Goal: Task Accomplishment & Management: Manage account settings

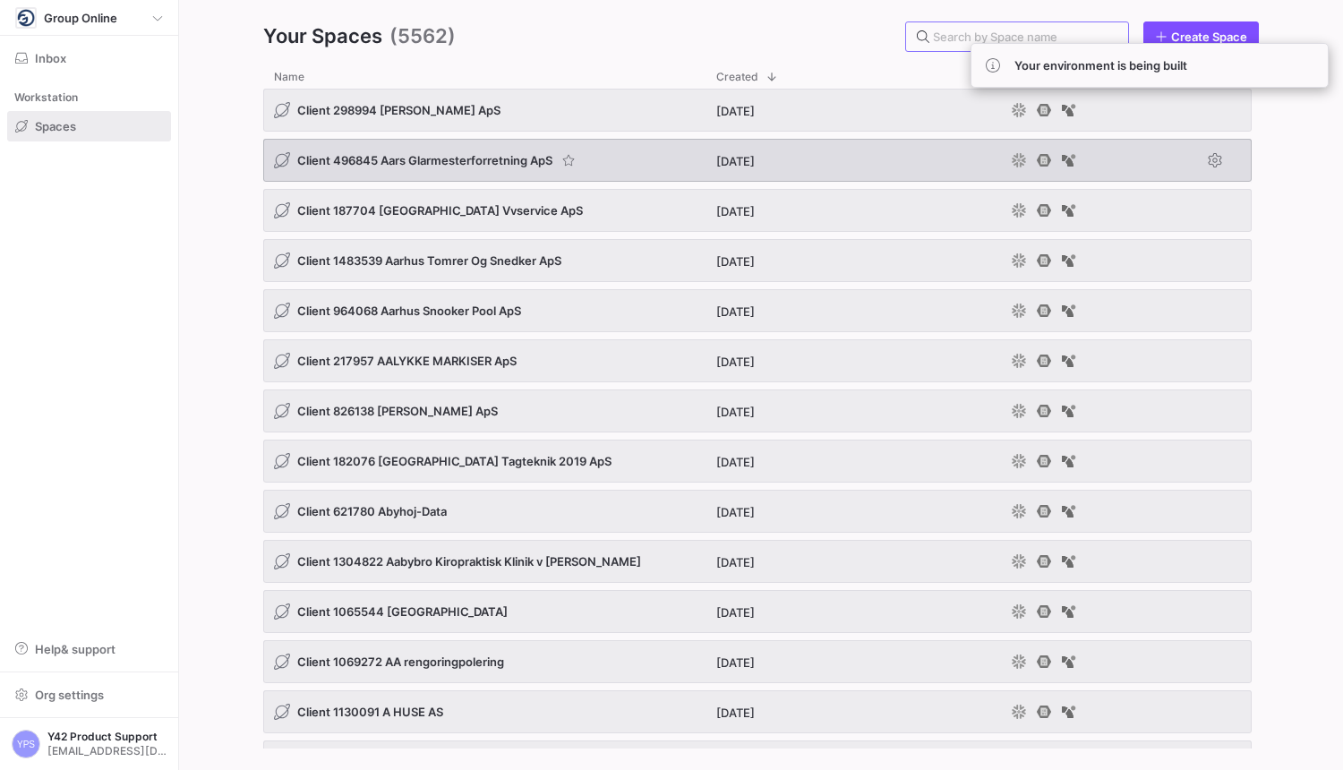
paste input "1425880"
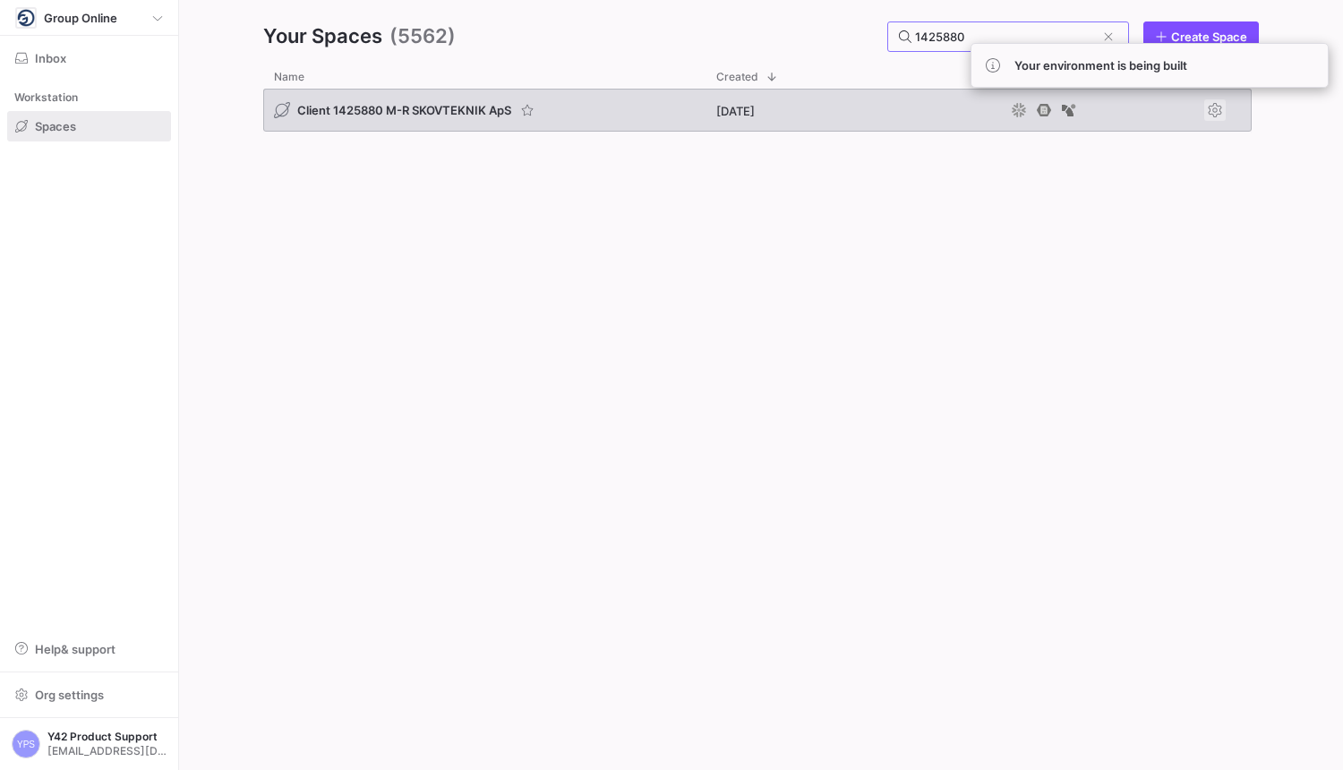
type input "1425880"
click at [1222, 115] on span "Press SPACE to select this row." at bounding box center [1214, 109] width 21 height 21
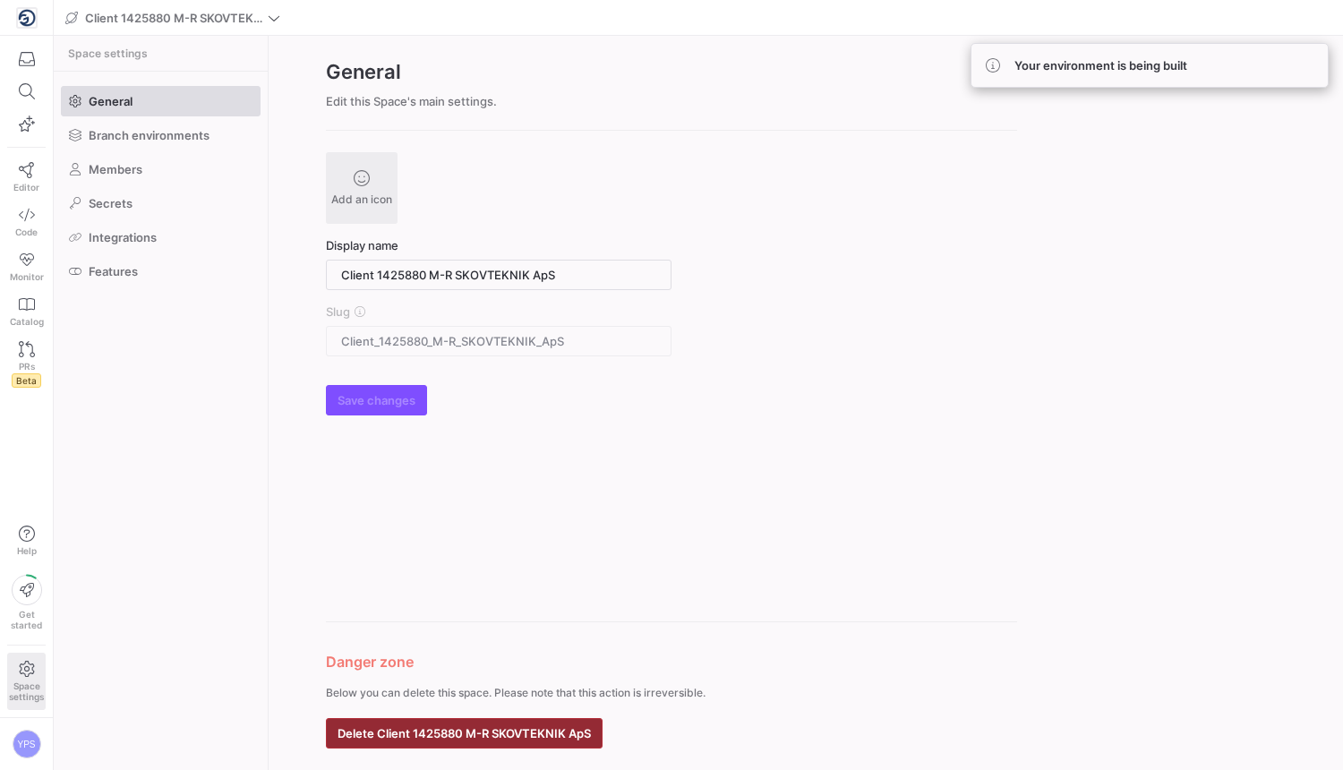
click at [495, 741] on span "button" at bounding box center [464, 733] width 275 height 29
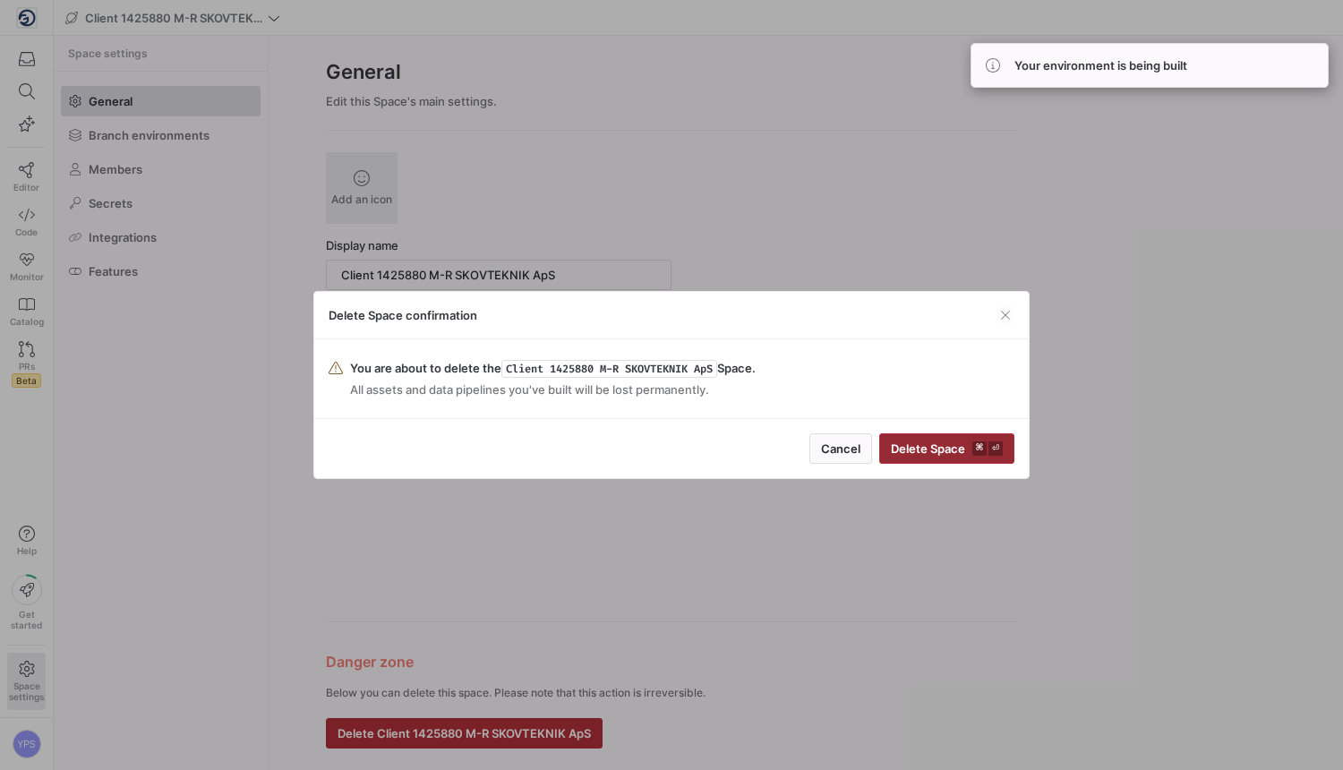
click at [966, 454] on span "Delete Space ⌘ ⏎" at bounding box center [947, 448] width 112 height 14
